Goal: Task Accomplishment & Management: Manage account settings

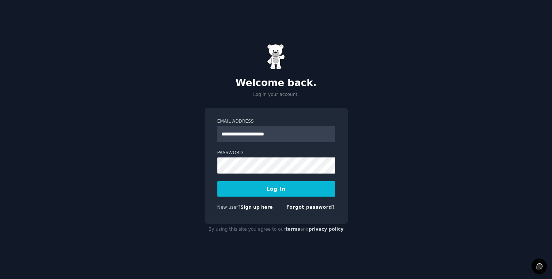
type input "**********"
click at [276, 188] on button "Log In" at bounding box center [277, 188] width 118 height 15
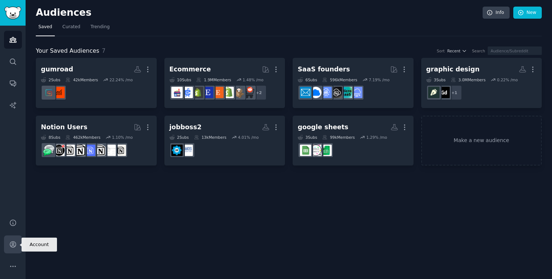
click at [12, 241] on icon "Sidebar" at bounding box center [13, 244] width 6 height 6
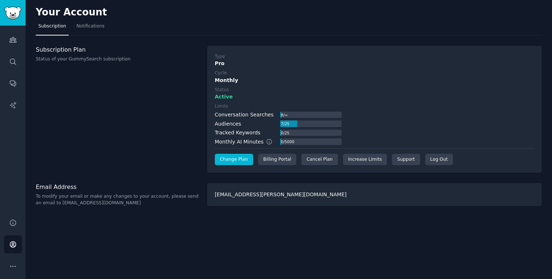
click at [238, 158] on link "Change Plan" at bounding box center [234, 160] width 38 height 12
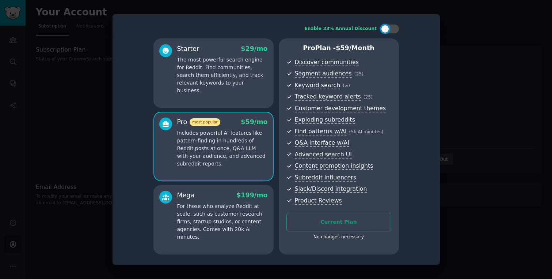
click at [463, 50] on div at bounding box center [276, 139] width 552 height 279
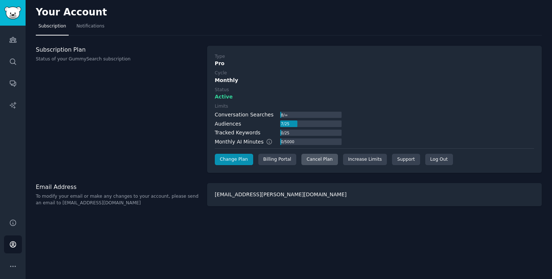
click at [325, 159] on div "Cancel Plan" at bounding box center [320, 160] width 36 height 12
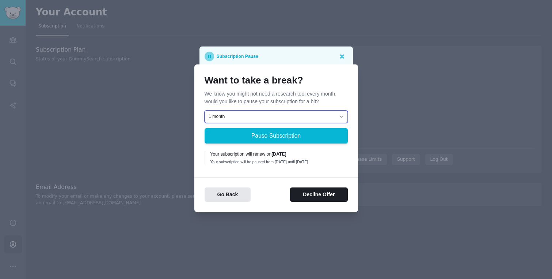
click at [284, 110] on select "1 month 2 months 3 months Choose a custom date to resume" at bounding box center [276, 116] width 143 height 12
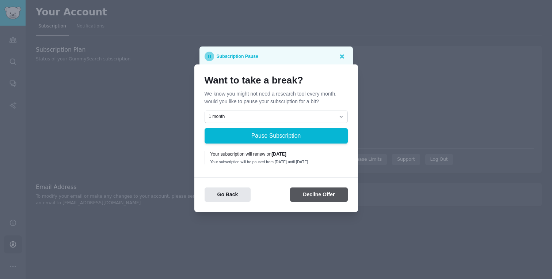
click at [297, 198] on button "Decline Offer" at bounding box center [318, 194] width 57 height 14
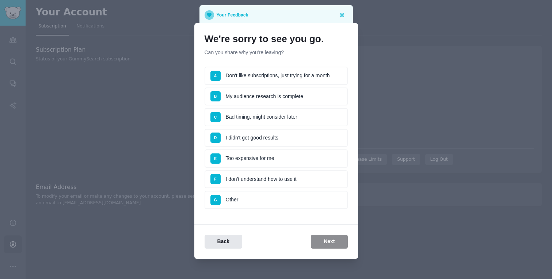
click at [284, 156] on li "E Too expensive for me" at bounding box center [276, 158] width 143 height 18
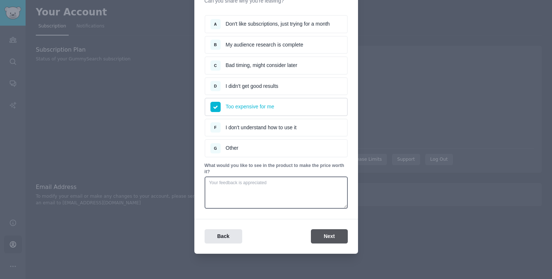
click at [320, 234] on button "Next" at bounding box center [329, 236] width 37 height 14
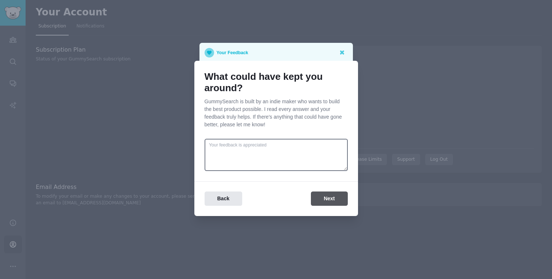
click at [334, 193] on button "Next" at bounding box center [329, 198] width 37 height 14
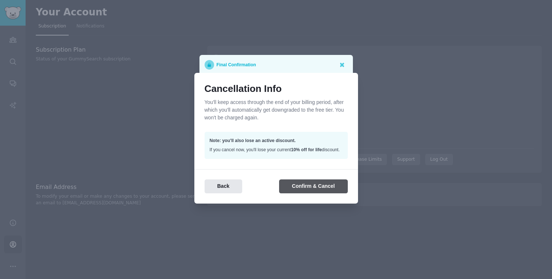
click at [326, 187] on button "Confirm & Cancel" at bounding box center [313, 186] width 68 height 14
